Goal: Task Accomplishment & Management: Use online tool/utility

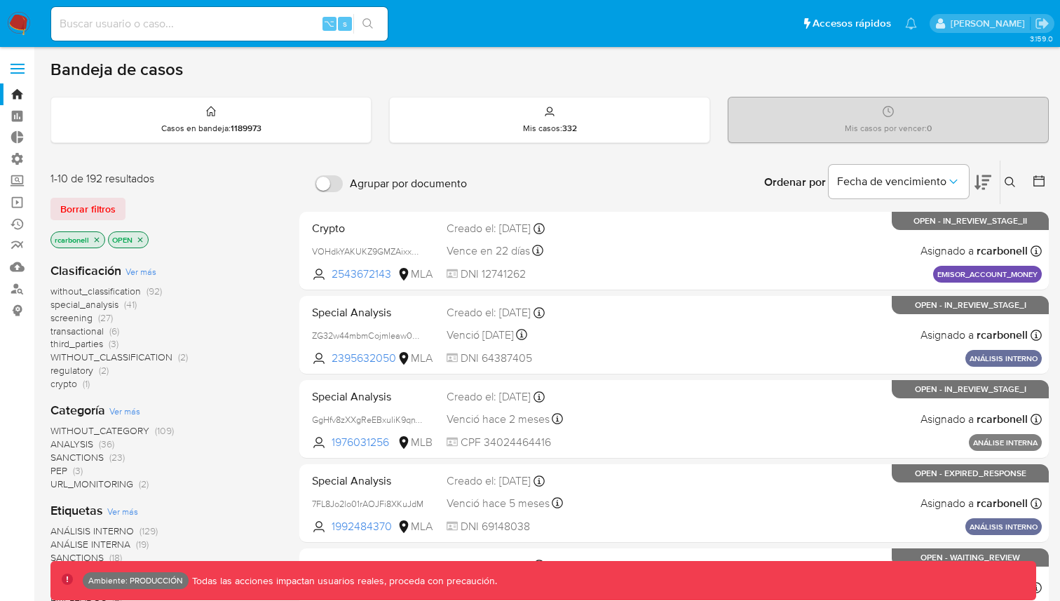
click at [25, 60] on label at bounding box center [17, 68] width 35 height 29
click at [0, 0] on input "checkbox" at bounding box center [0, 0] width 0 height 0
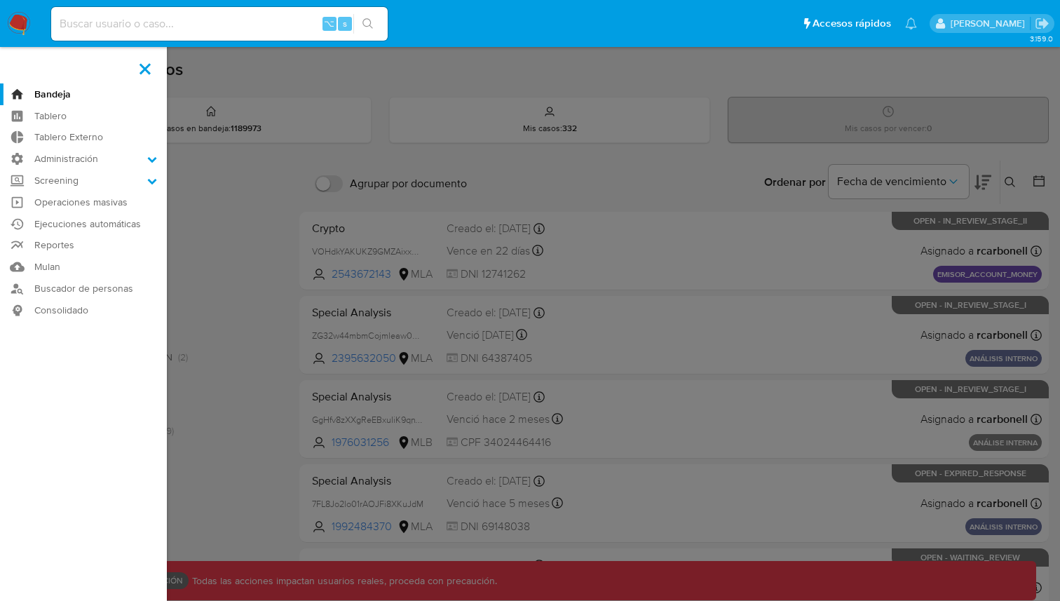
click at [622, 170] on label at bounding box center [530, 300] width 1060 height 601
click at [0, 0] on input "checkbox" at bounding box center [0, 0] width 0 height 0
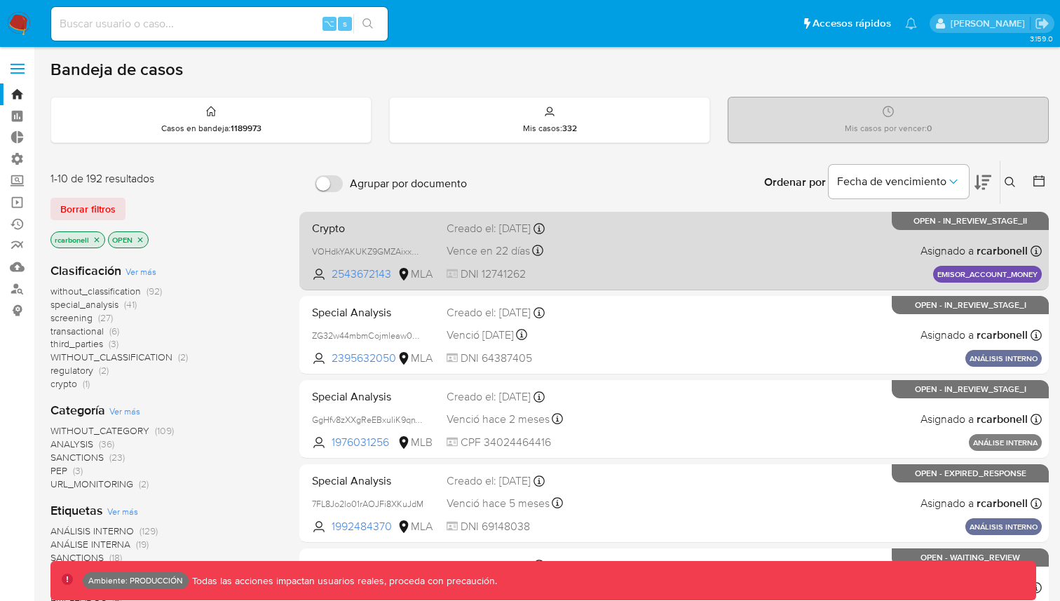
click at [625, 249] on span at bounding box center [668, 250] width 140 height 3
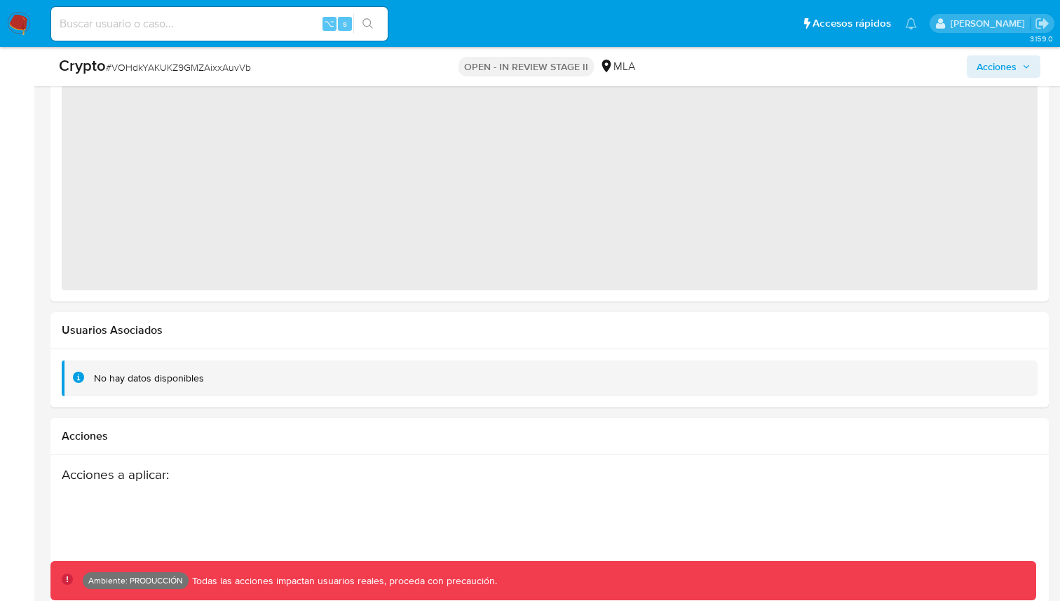
scroll to position [1626, 0]
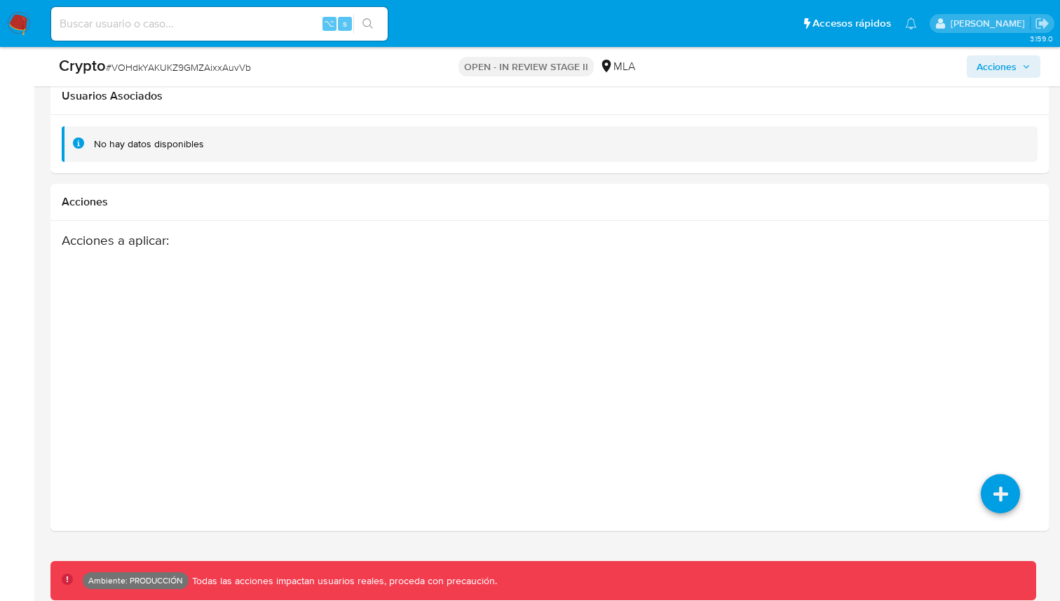
select select "10"
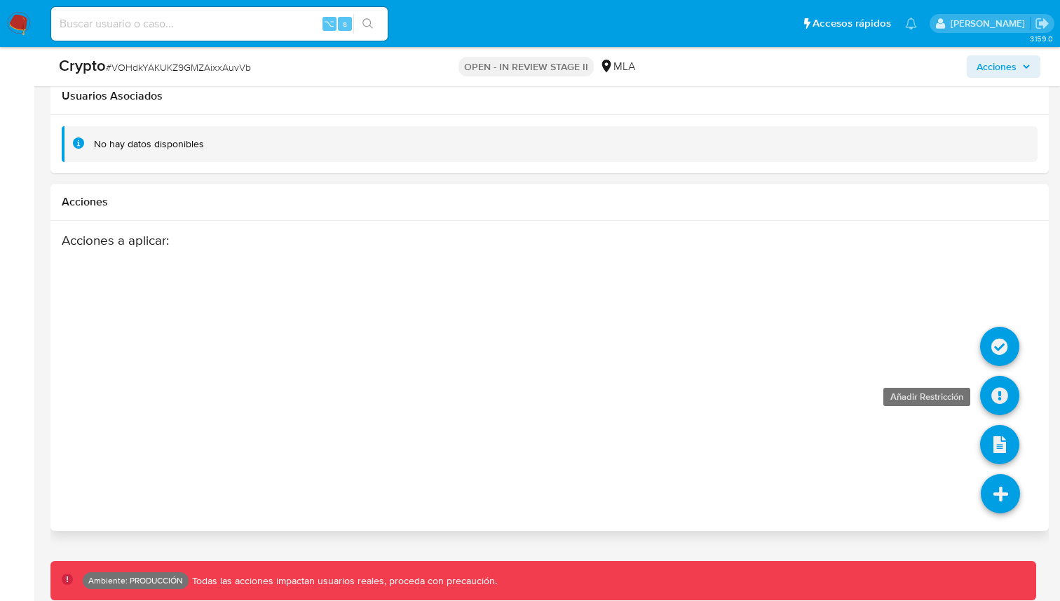
click at [1000, 398] on icon at bounding box center [999, 395] width 39 height 39
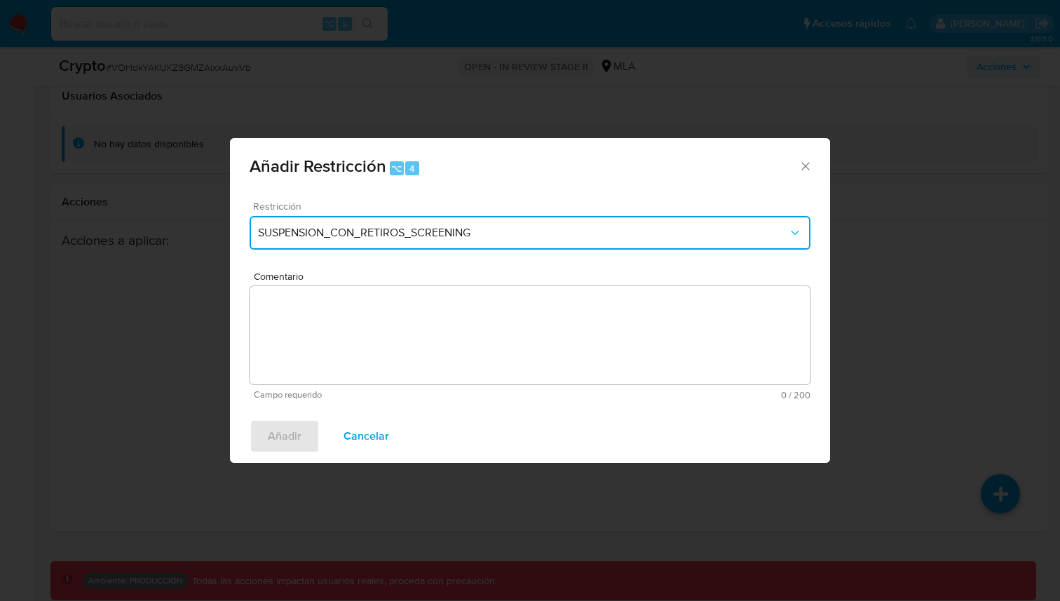
click at [636, 222] on button "SUSPENSION_CON_RETIROS_SCREENING" at bounding box center [530, 233] width 561 height 34
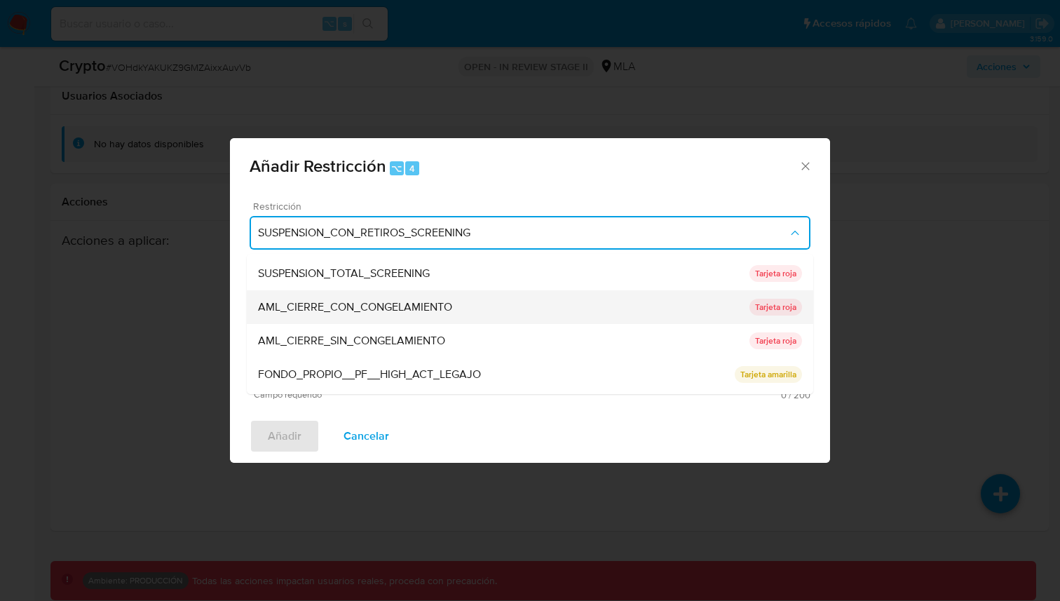
scroll to position [23, 0]
